Goal: Task Accomplishment & Management: Manage account settings

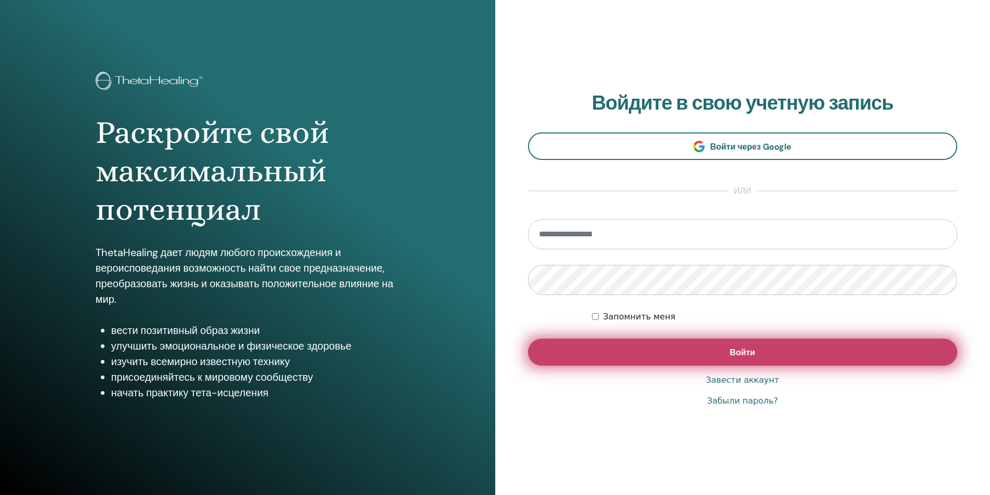
type input "**********"
click at [752, 357] on font "Войти" at bounding box center [742, 352] width 25 height 11
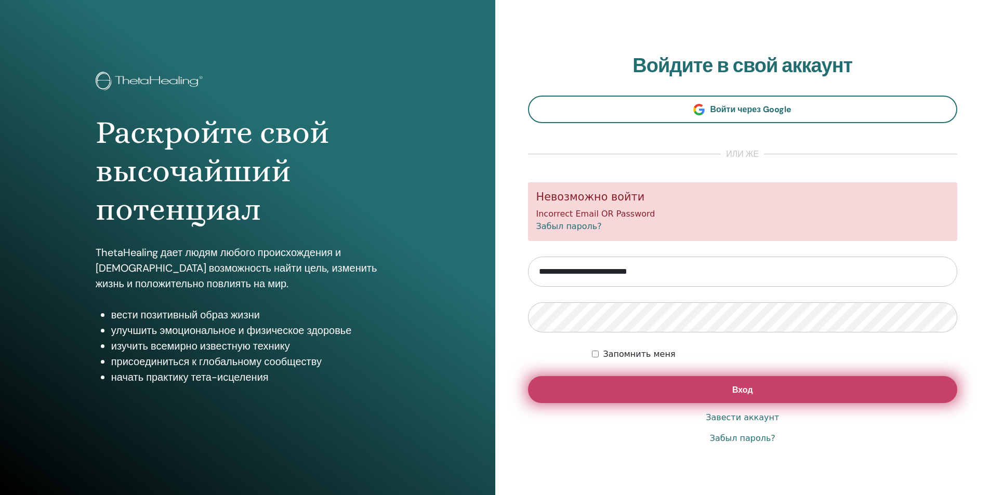
click at [746, 394] on span "Вход" at bounding box center [743, 390] width 21 height 11
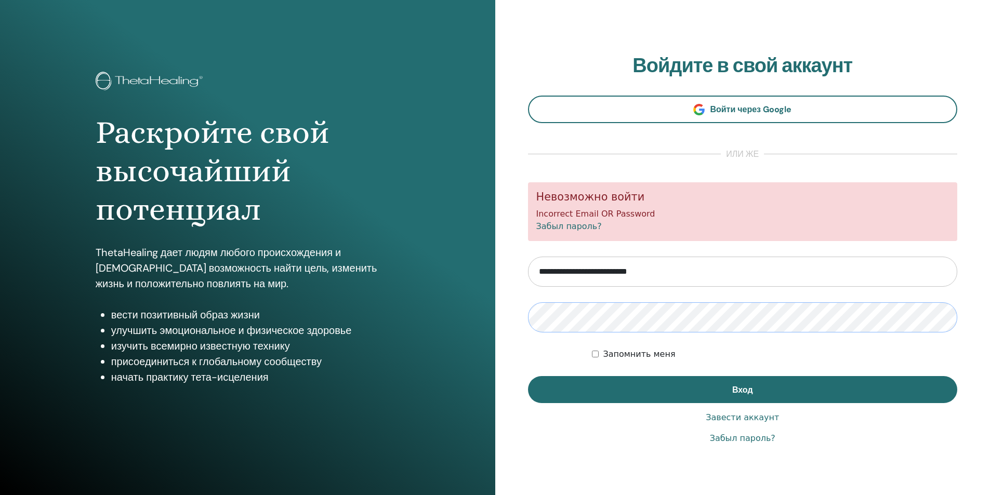
click at [472, 321] on div "Раскройте свой высочайший потенциал ThetaHealing дает людям любого происхождени…" at bounding box center [495, 249] width 990 height 499
drag, startPoint x: 547, startPoint y: 348, endPoint x: 558, endPoint y: 351, distance: 11.9
click at [549, 348] on form "**********" at bounding box center [743, 292] width 430 height 221
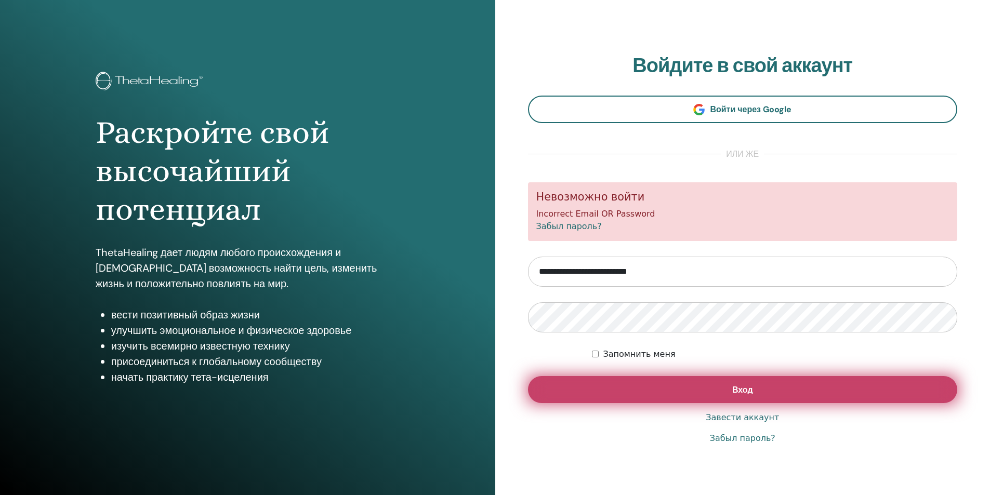
click at [716, 393] on button "Вход" at bounding box center [743, 389] width 430 height 27
click at [752, 390] on span "Вход" at bounding box center [743, 390] width 21 height 11
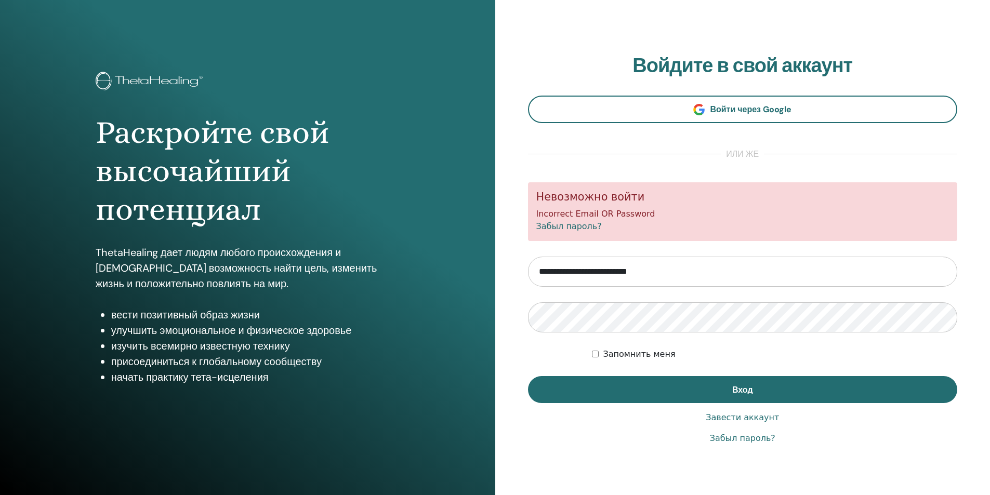
drag, startPoint x: 704, startPoint y: 271, endPoint x: 455, endPoint y: 271, distance: 249.0
click at [455, 271] on div "Раскройте свой высочайший потенциал ThetaHealing дает людям любого происхождени…" at bounding box center [495, 249] width 990 height 499
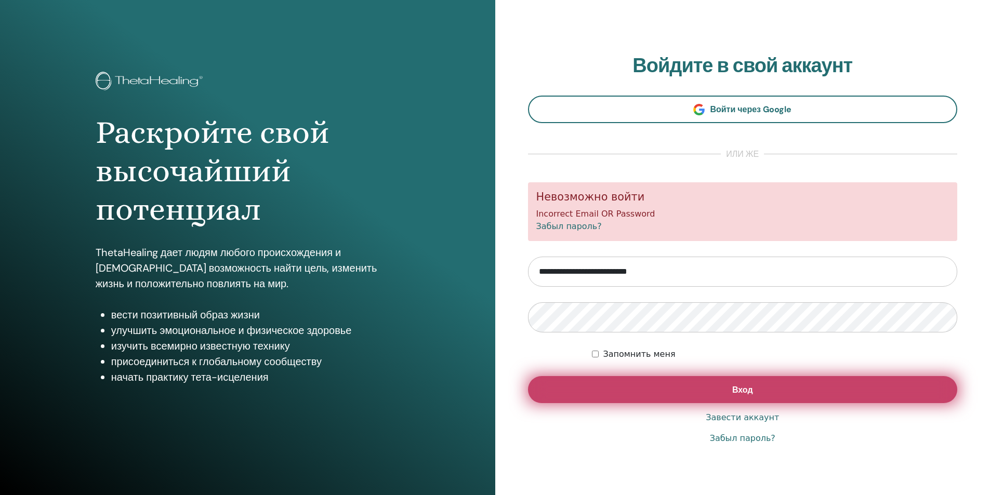
click at [718, 399] on button "Вход" at bounding box center [743, 389] width 430 height 27
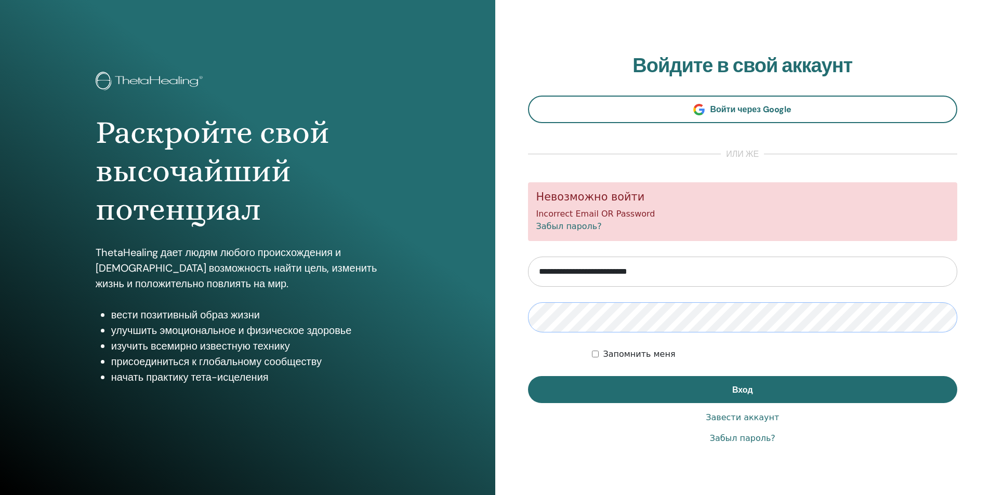
click at [479, 319] on div "Раскройте свой высочайший потенциал ThetaHealing дает людям любого происхождени…" at bounding box center [495, 249] width 990 height 499
click at [528, 376] on button "Вход" at bounding box center [743, 389] width 430 height 27
